Goal: Check status: Check status

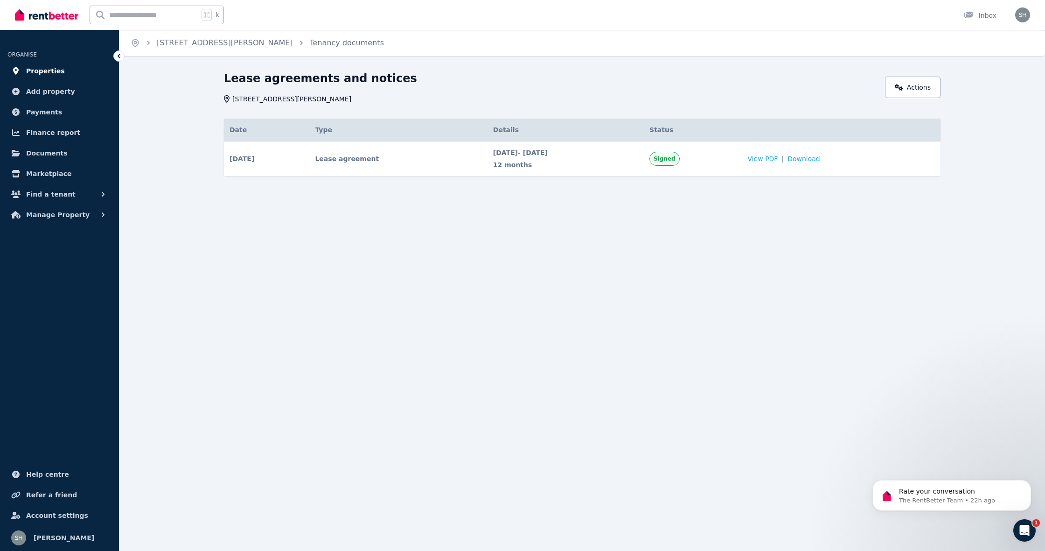
click at [42, 68] on span "Properties" at bounding box center [45, 70] width 39 height 11
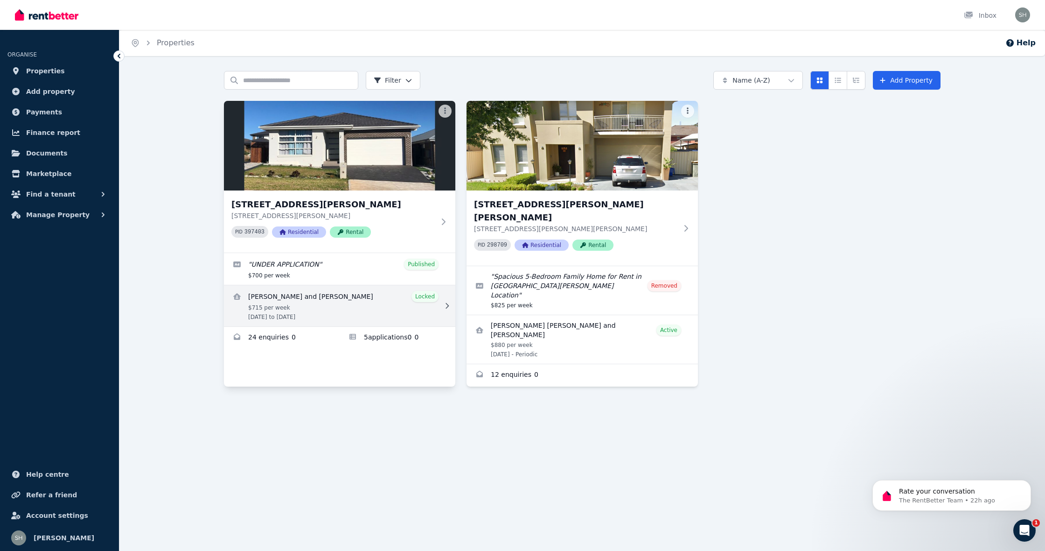
click at [354, 300] on link "View details for Noah Kosrav and Ateya Catalina Fabian" at bounding box center [339, 305] width 231 height 41
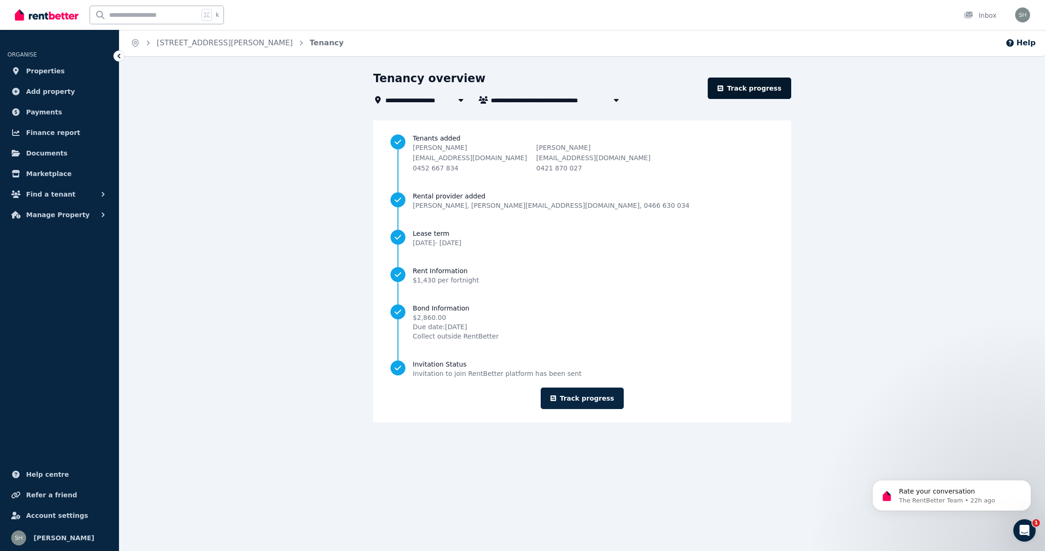
click at [755, 96] on link "Track progress" at bounding box center [750, 87] width 84 height 21
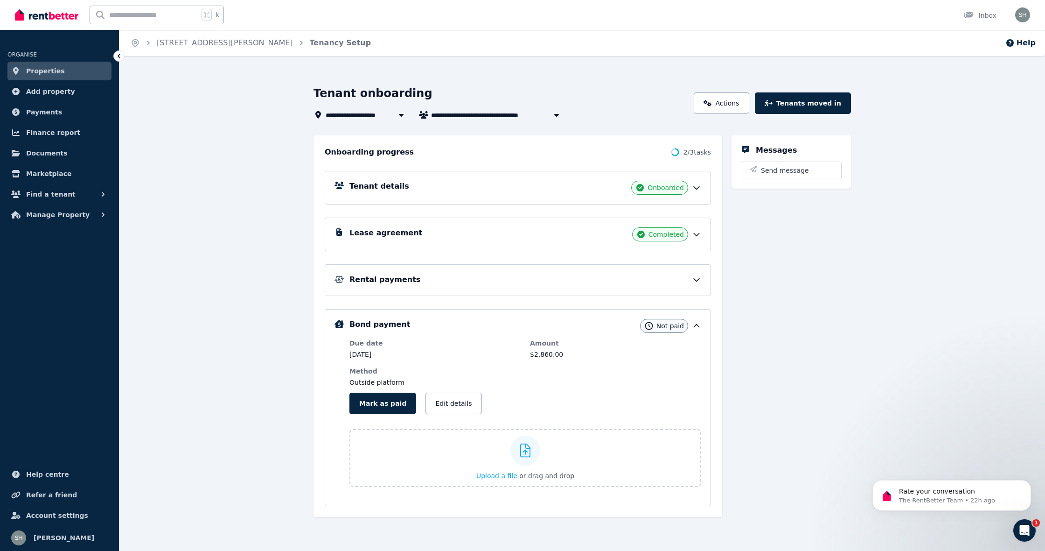
click at [700, 185] on icon at bounding box center [696, 187] width 9 height 9
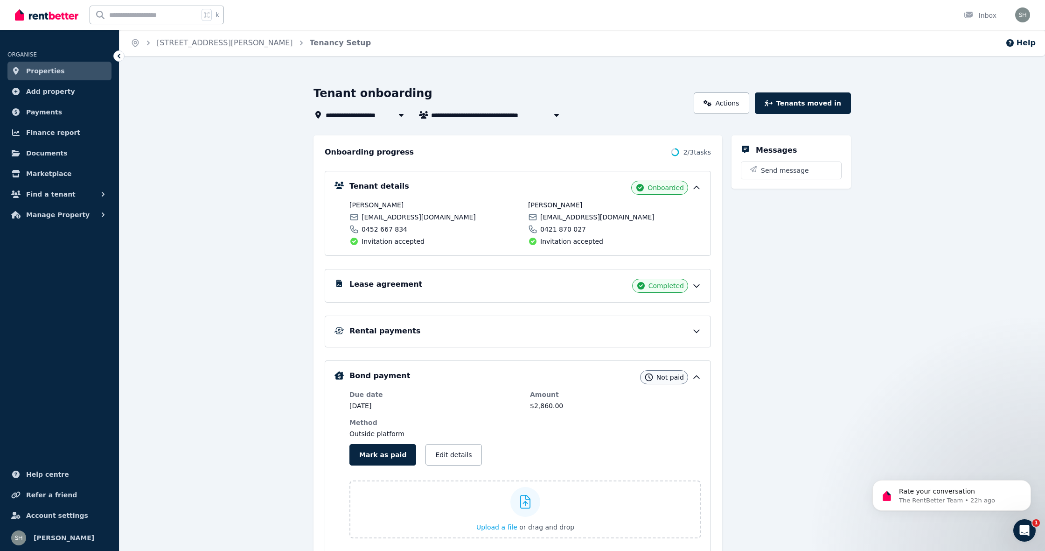
click at [700, 185] on icon at bounding box center [696, 187] width 9 height 9
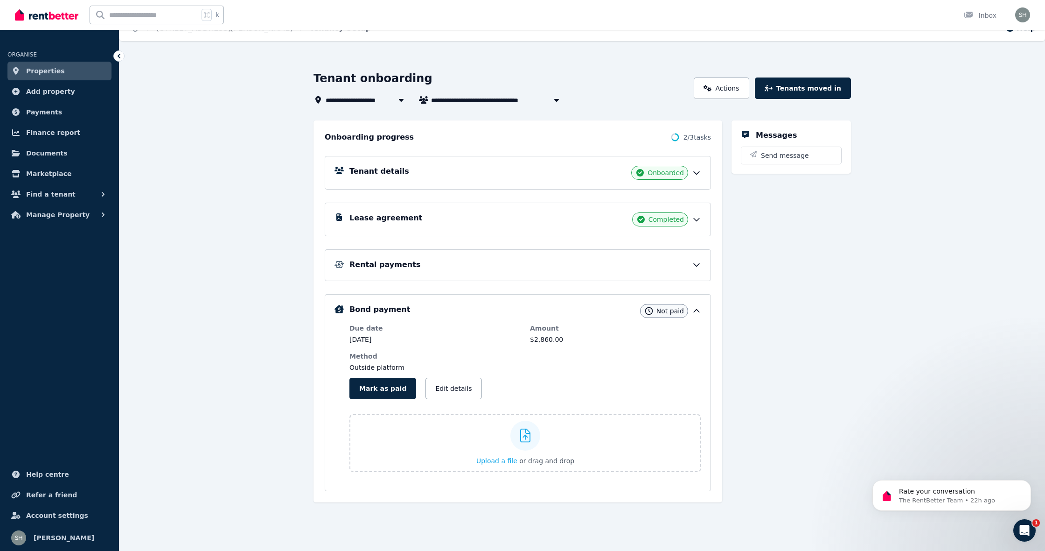
scroll to position [15, 0]
click at [47, 110] on span "Payments" at bounding box center [44, 111] width 36 height 11
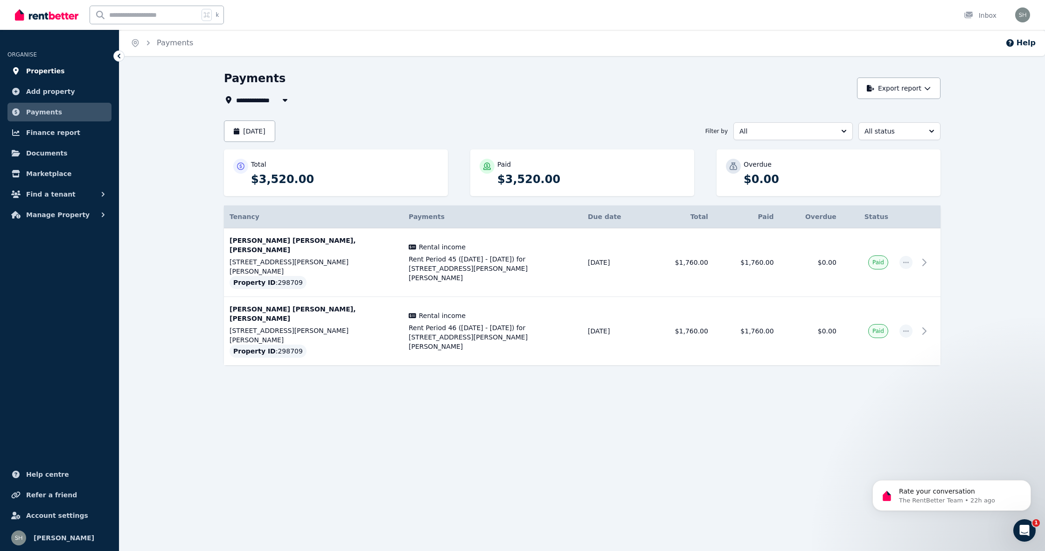
click at [41, 74] on span "Properties" at bounding box center [45, 70] width 39 height 11
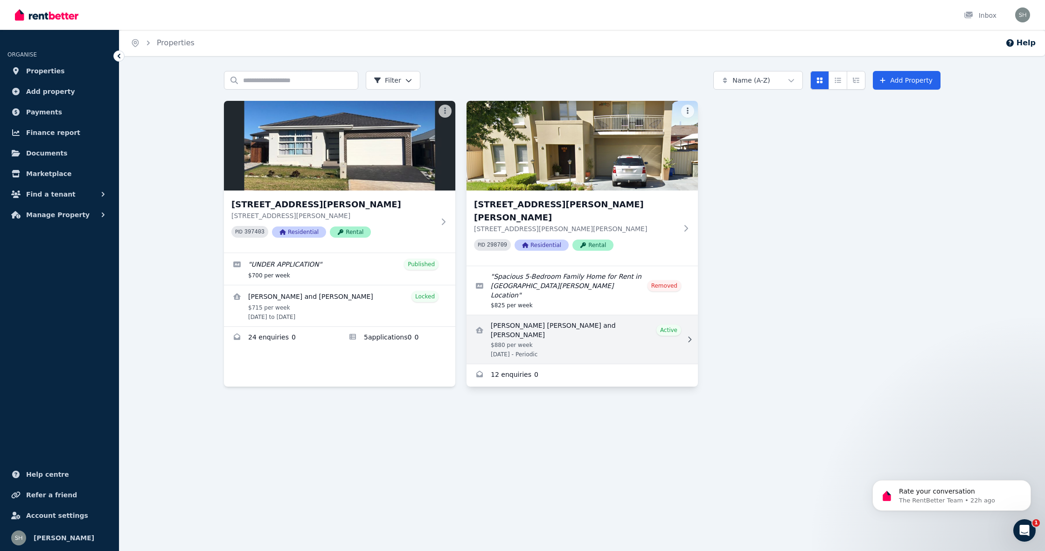
click at [582, 315] on link "View details for Diodoro david D'elia and Ana D'elia" at bounding box center [582, 339] width 231 height 49
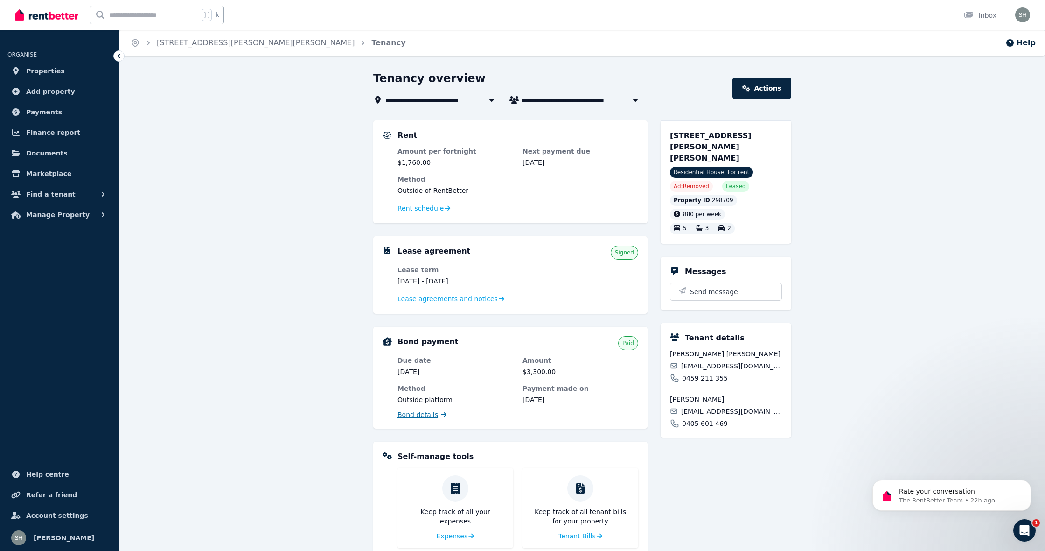
click at [428, 416] on span "Bond details" at bounding box center [417, 414] width 41 height 9
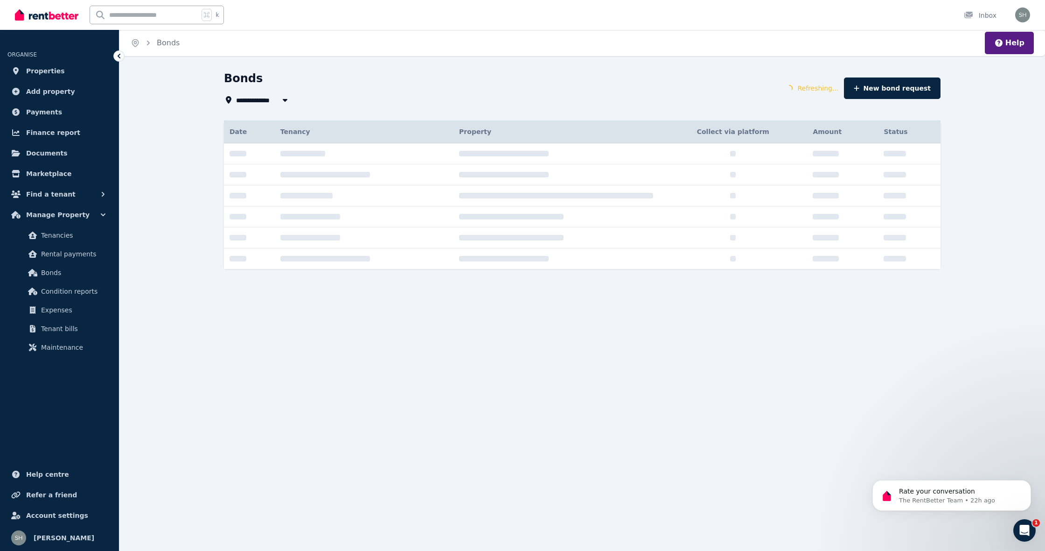
type input "**********"
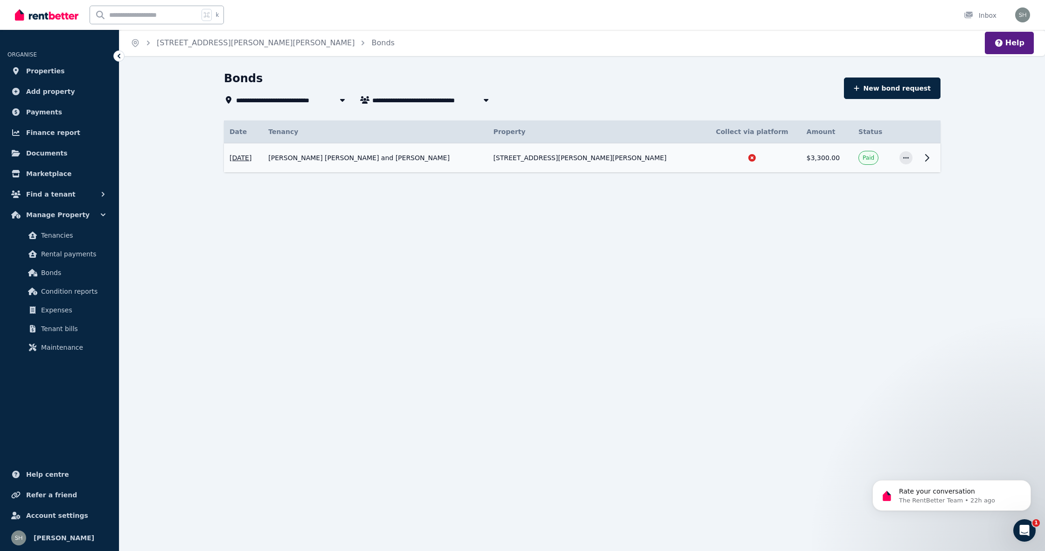
click at [927, 154] on icon at bounding box center [926, 157] width 11 height 11
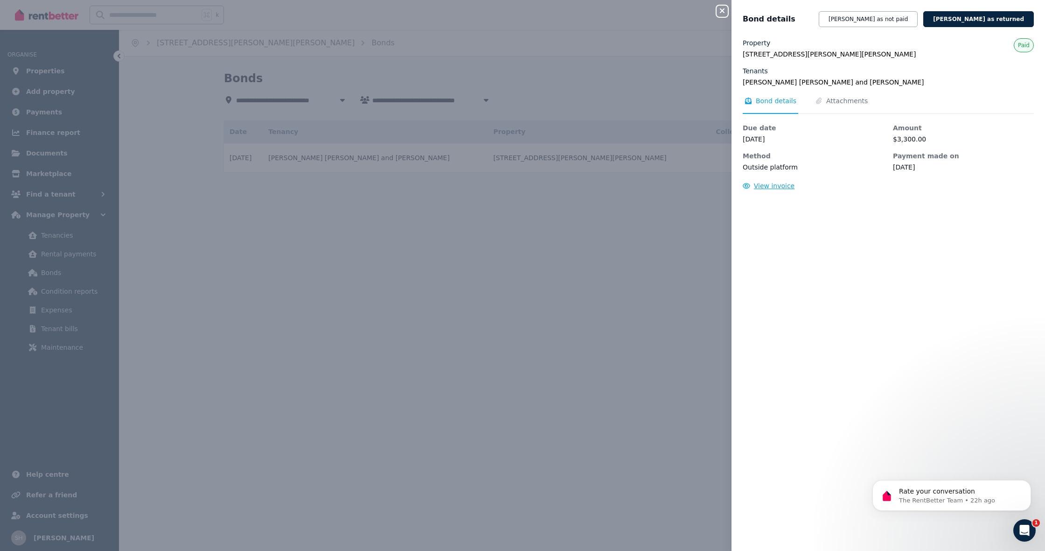
click at [788, 183] on span "View invoice" at bounding box center [774, 185] width 41 height 7
click at [720, 12] on icon "button" at bounding box center [722, 10] width 11 height 7
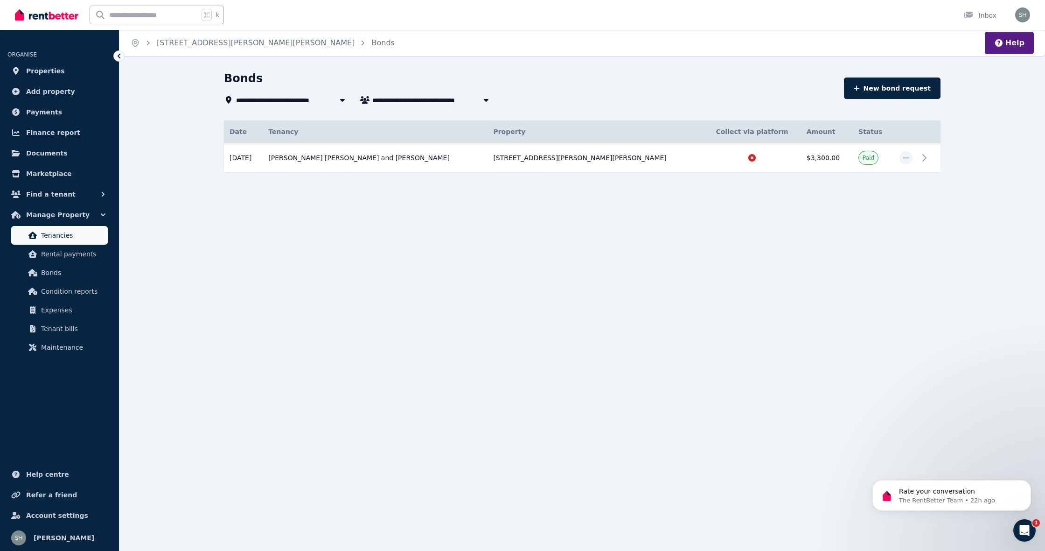
scroll to position [0, 0]
click at [70, 239] on span "Tenancies" at bounding box center [72, 235] width 63 height 11
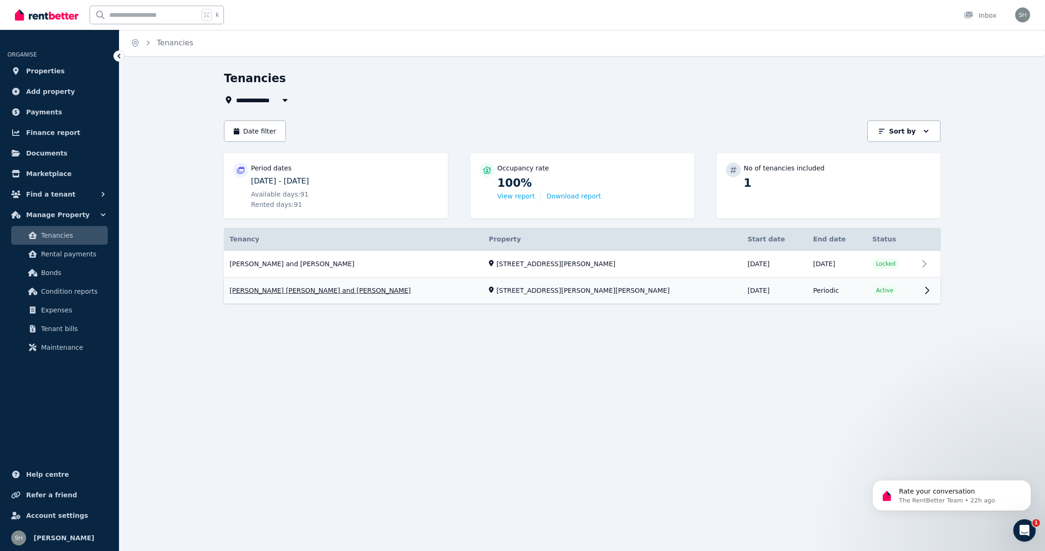
click at [868, 278] on link "View property details" at bounding box center [582, 291] width 717 height 26
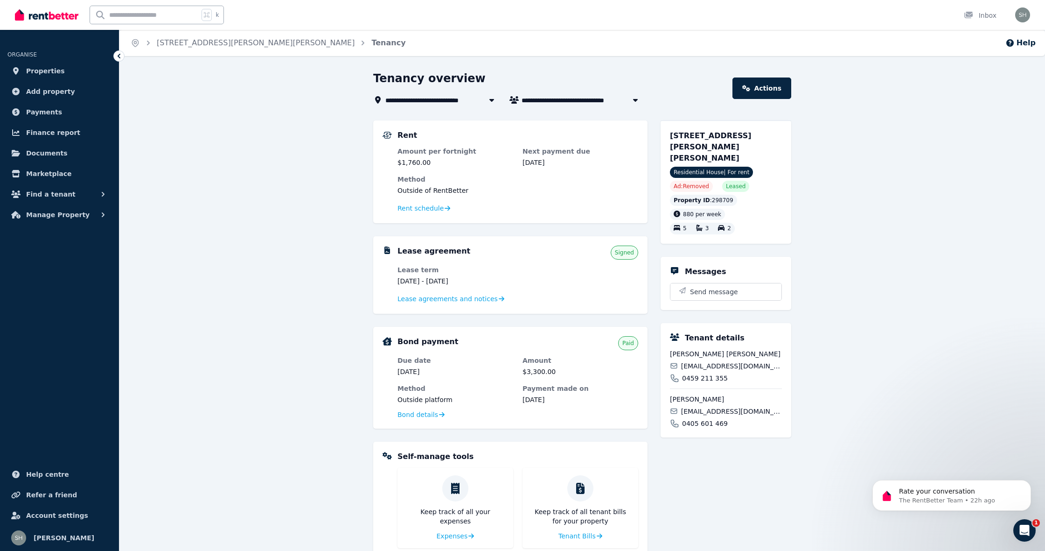
click at [119, 57] on icon at bounding box center [119, 56] width 3 height 5
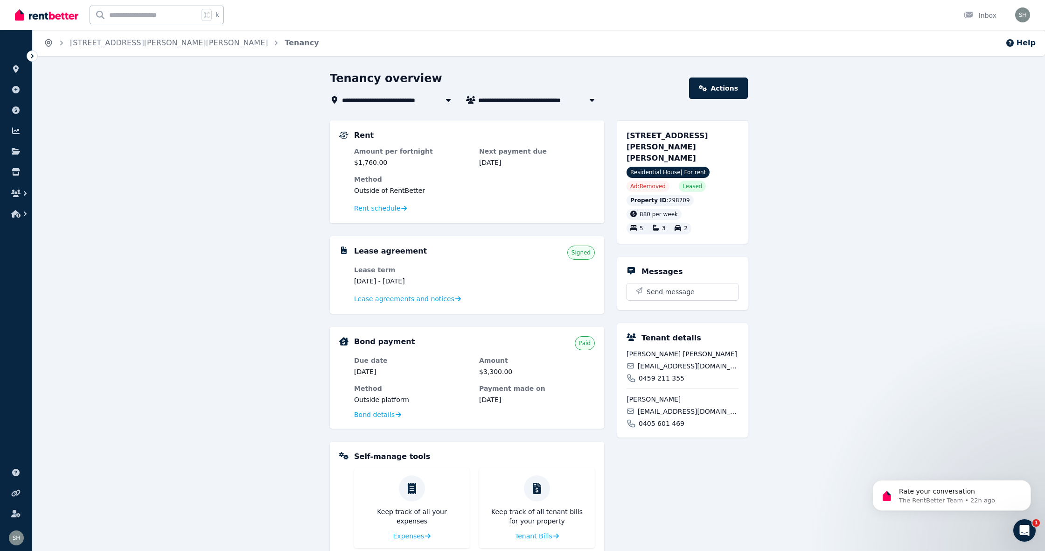
click at [52, 43] on icon "Breadcrumb" at bounding box center [48, 42] width 9 height 9
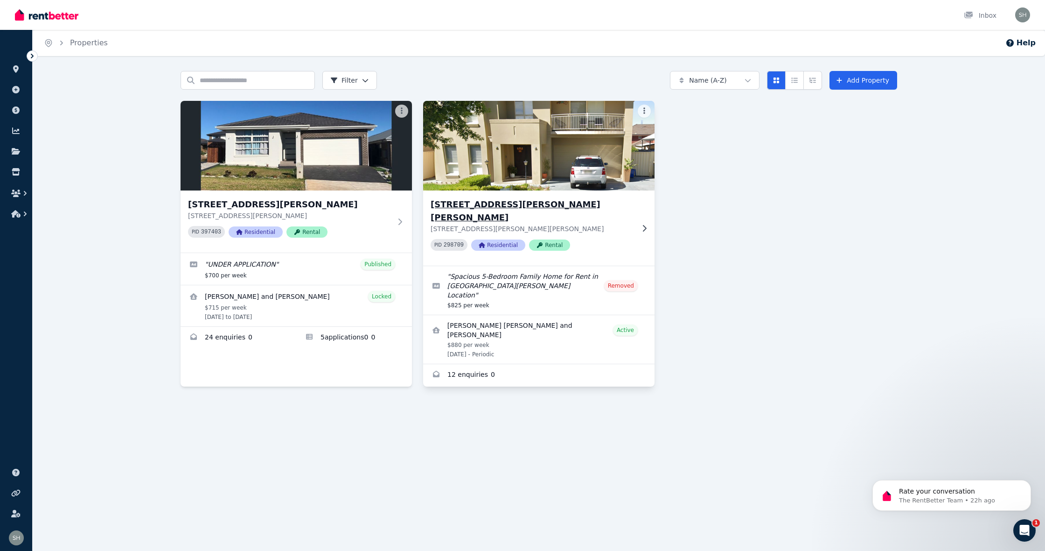
click at [641, 224] on icon at bounding box center [644, 227] width 9 height 7
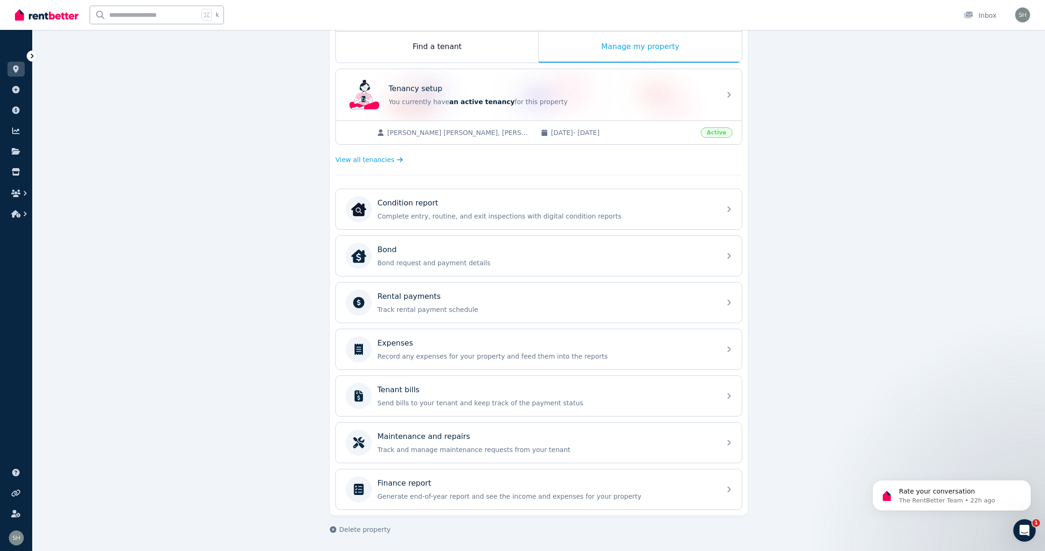
scroll to position [153, 0]
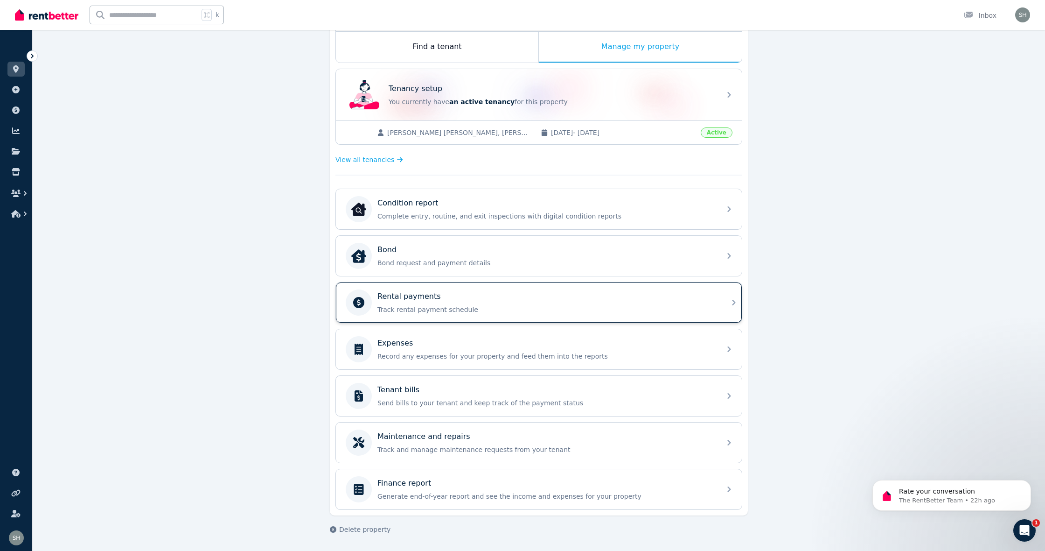
click at [468, 307] on p "Track rental payment schedule" at bounding box center [546, 309] width 338 height 9
